Goal: Communication & Community: Answer question/provide support

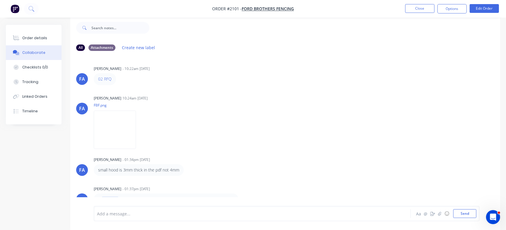
scroll to position [74, 0]
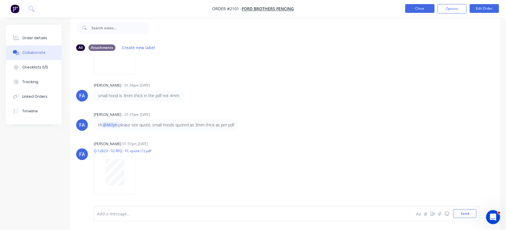
click at [419, 11] on button "Close" at bounding box center [419, 8] width 29 height 9
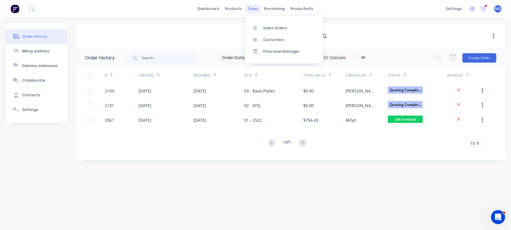
click at [258, 7] on div "sales" at bounding box center [253, 8] width 16 height 9
click at [267, 28] on div "Sales Orders" at bounding box center [275, 27] width 24 height 5
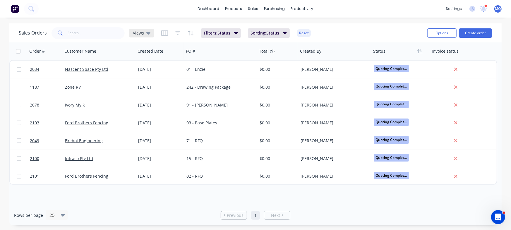
click at [139, 30] on div "Views" at bounding box center [141, 33] width 25 height 9
click at [77, 198] on div "Order # Customer Name Created Date PO # Total ($) Created By Status Invoice sta…" at bounding box center [255, 123] width 493 height 163
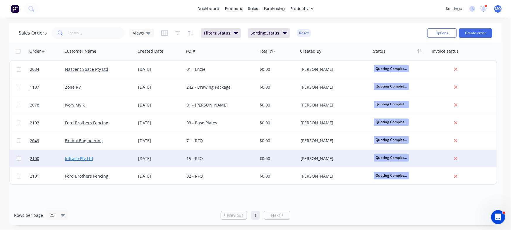
click at [85, 160] on link "Infraco Pty Ltd" at bounding box center [79, 159] width 28 height 6
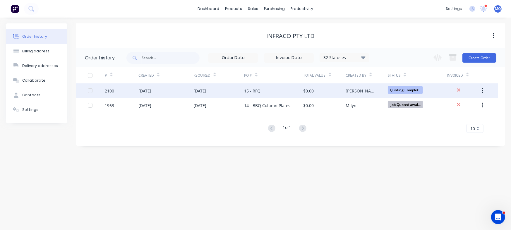
click at [267, 90] on div "15 - RFQ" at bounding box center [273, 90] width 59 height 15
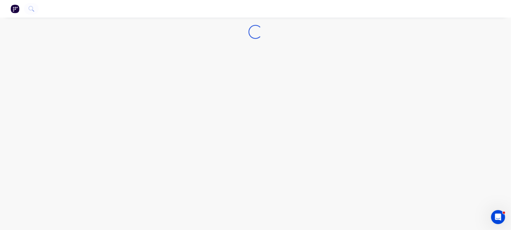
click at [239, 93] on div "Loading..." at bounding box center [255, 115] width 511 height 230
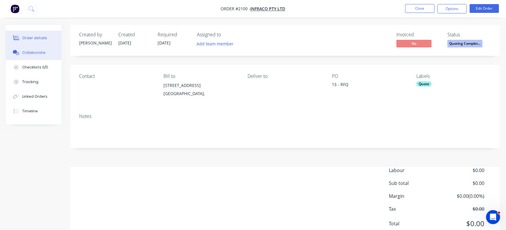
click at [20, 51] on div at bounding box center [16, 52] width 9 height 5
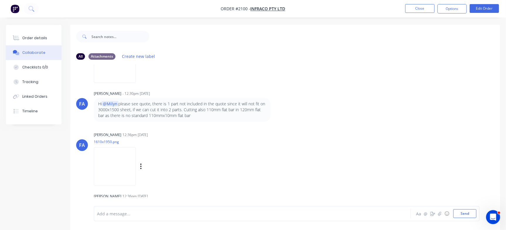
scroll to position [180, 0]
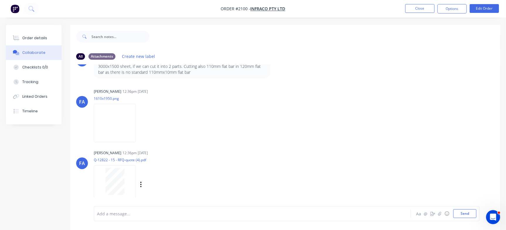
click at [105, 178] on div at bounding box center [114, 181] width 37 height 27
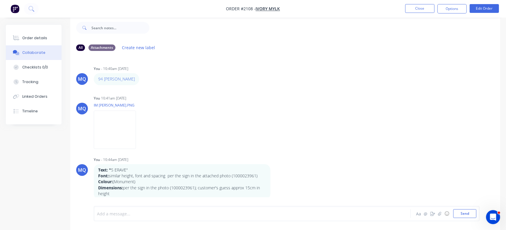
scroll to position [134, 0]
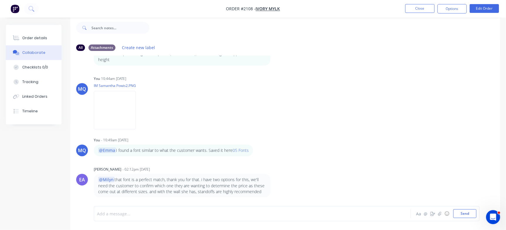
click at [173, 214] on div at bounding box center [239, 214] width 284 height 6
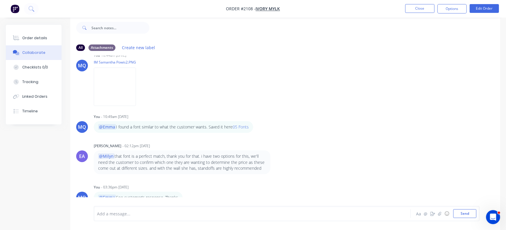
scroll to position [163, 0]
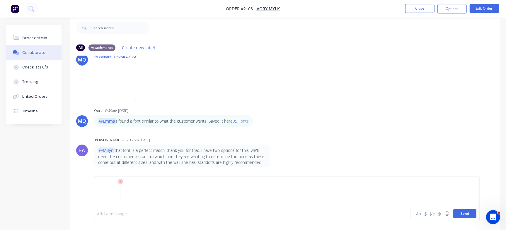
click at [472, 211] on button "Send" at bounding box center [464, 213] width 23 height 9
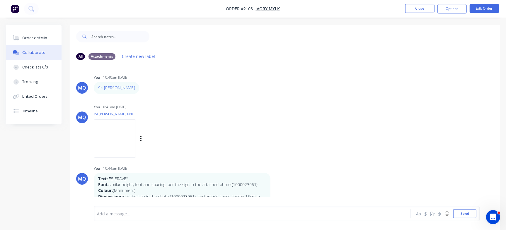
scroll to position [73, 0]
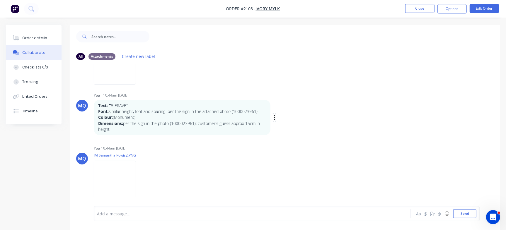
click at [274, 119] on icon "button" at bounding box center [275, 117] width 2 height 7
click at [288, 127] on button "Edit" at bounding box center [295, 128] width 37 height 10
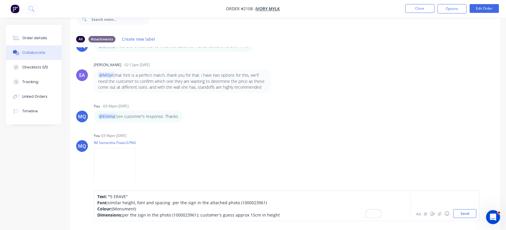
scroll to position [25, 0]
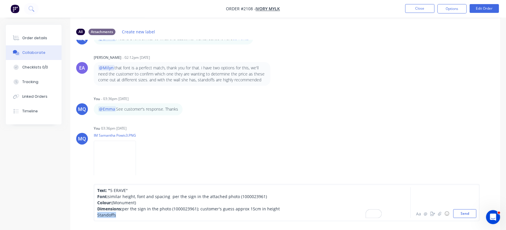
drag, startPoint x: 119, startPoint y: 215, endPoint x: 97, endPoint y: 218, distance: 23.0
click at [97, 218] on div "Text: " 5 ERAVE" Font: similar height, font and spacing per the sign in the att…" at bounding box center [239, 202] width 284 height 31
click at [133, 217] on div "Standoffs" at bounding box center [239, 215] width 284 height 6
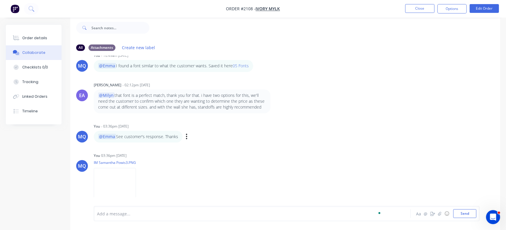
scroll to position [236, 0]
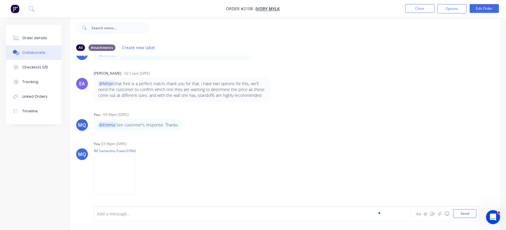
click at [421, 2] on nav "Order #2108 - Ivory Mylk Close Options Edit Order" at bounding box center [253, 9] width 506 height 18
